Goal: Task Accomplishment & Management: Complete application form

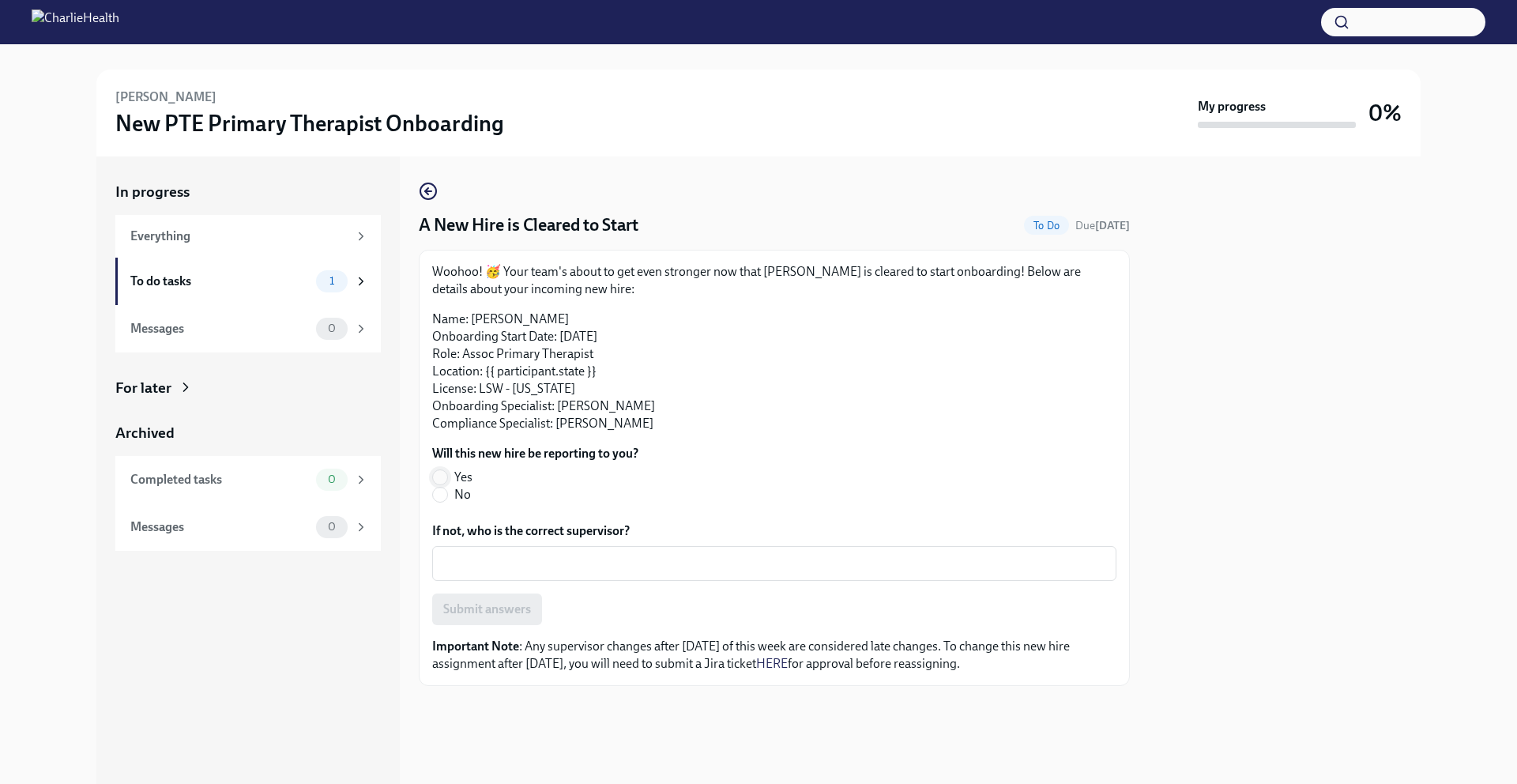
click at [437, 472] on input "Yes" at bounding box center [439, 477] width 14 height 14
radio input "true"
click at [482, 613] on span "Submit answers" at bounding box center [486, 609] width 88 height 15
click at [439, 475] on input "Yes" at bounding box center [439, 477] width 14 height 14
radio input "true"
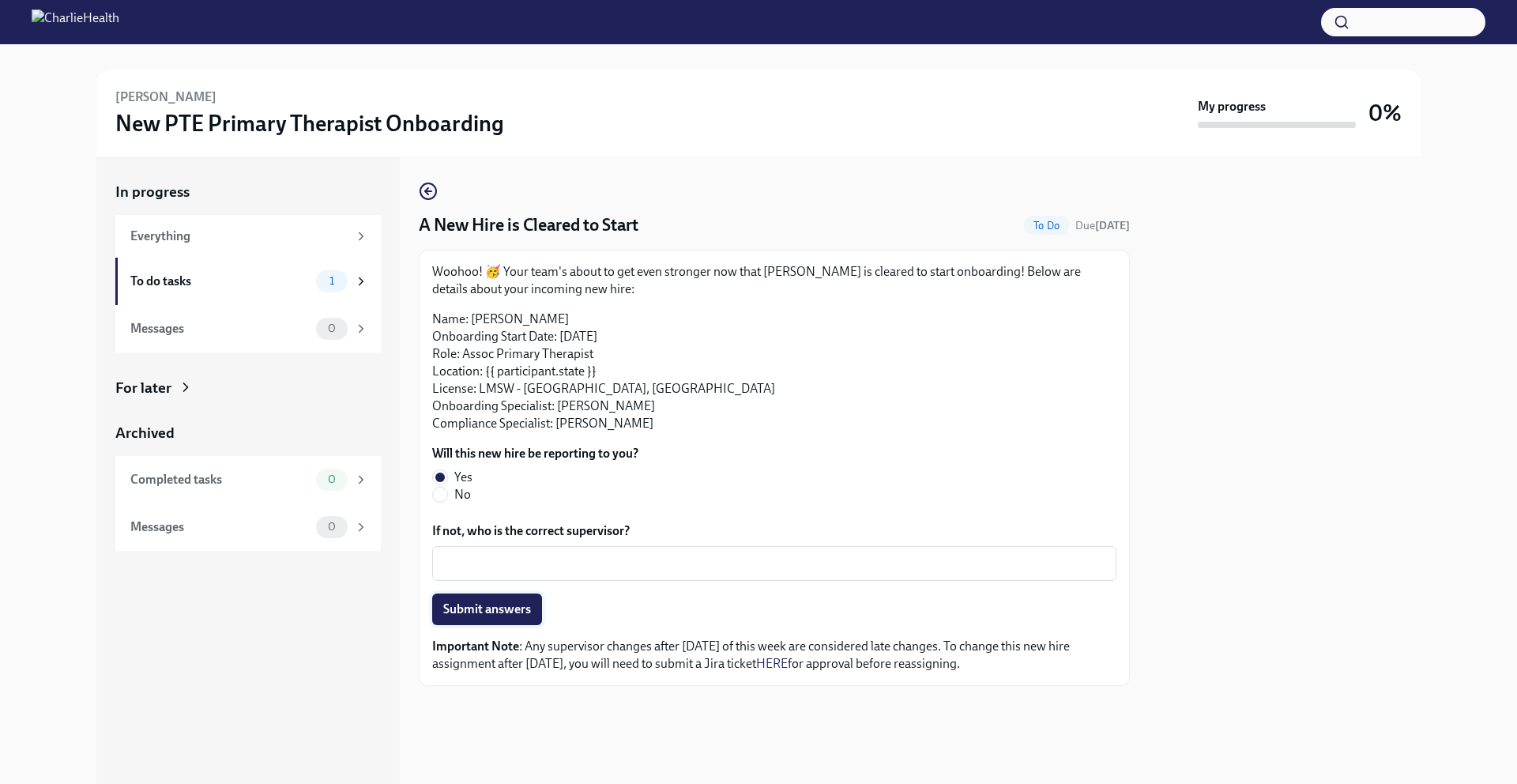
click at [482, 614] on span "Submit answers" at bounding box center [486, 609] width 88 height 15
click at [441, 475] on input "Yes" at bounding box center [439, 477] width 14 height 14
radio input "true"
click at [498, 614] on span "Submit answers" at bounding box center [486, 609] width 88 height 15
